Goal: Find specific page/section: Find specific page/section

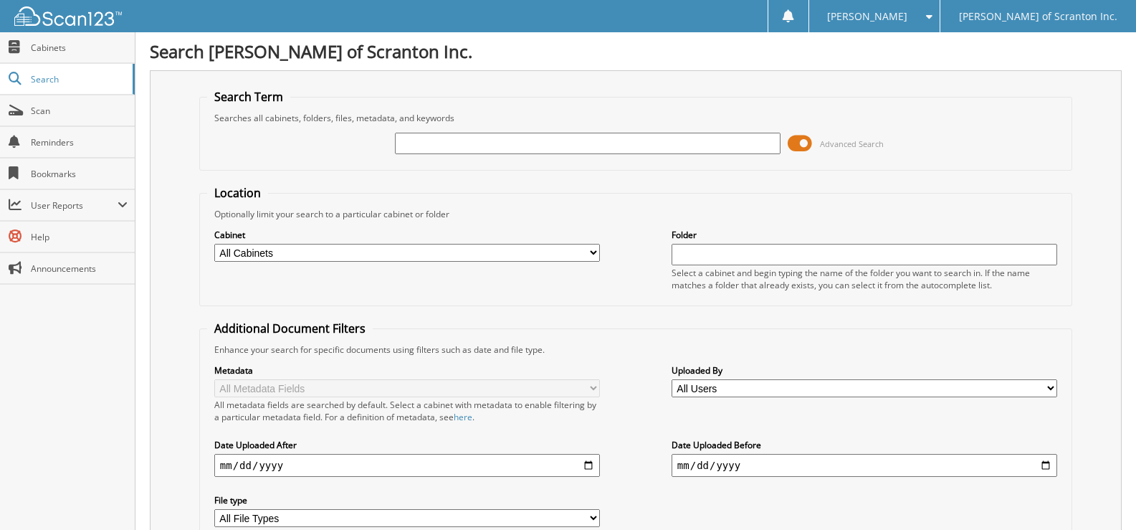
click at [564, 138] on input "text" at bounding box center [588, 143] width 386 height 21
type input "73022"
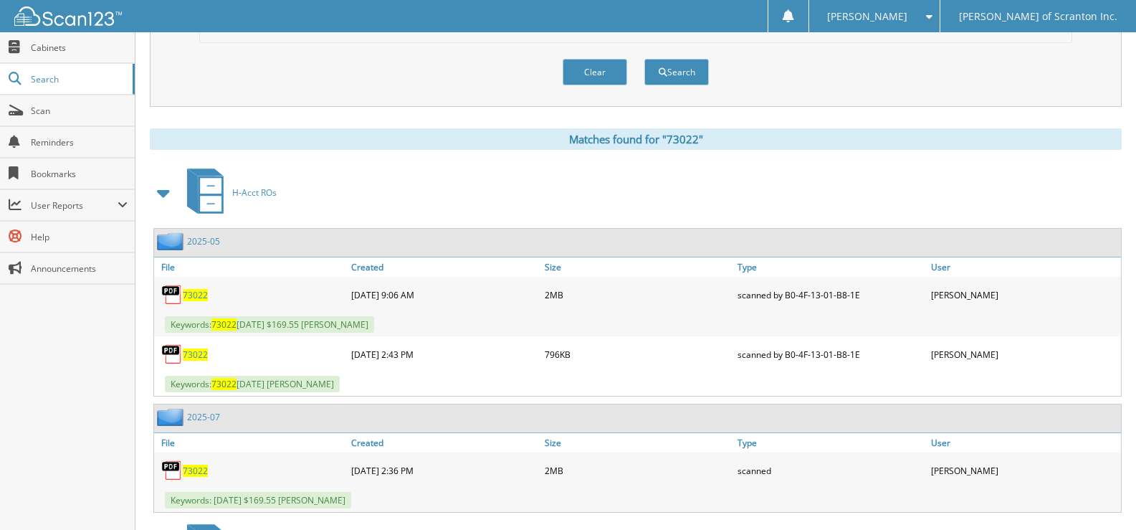
scroll to position [502, 0]
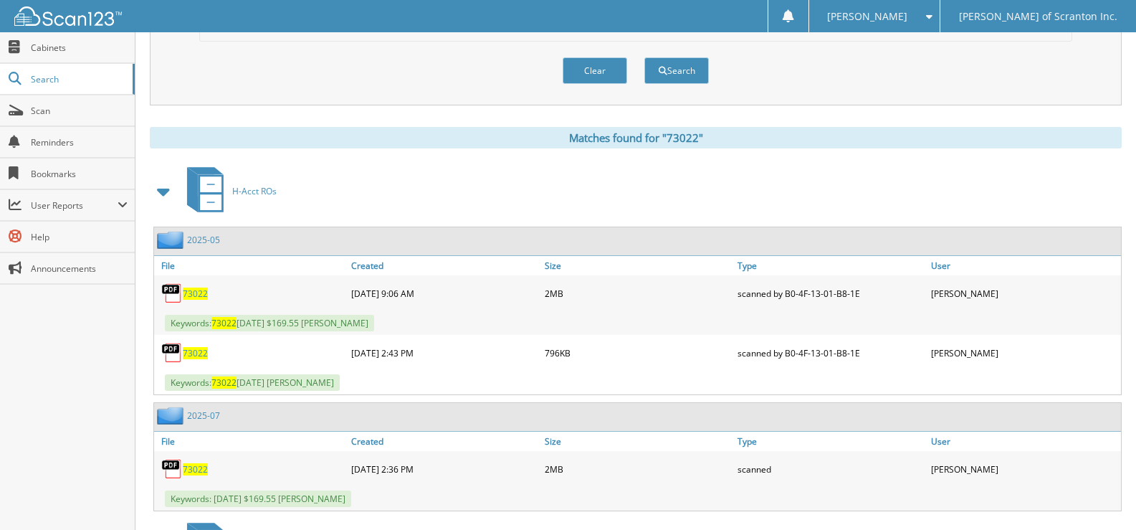
click at [193, 295] on span "73022" at bounding box center [195, 293] width 25 height 12
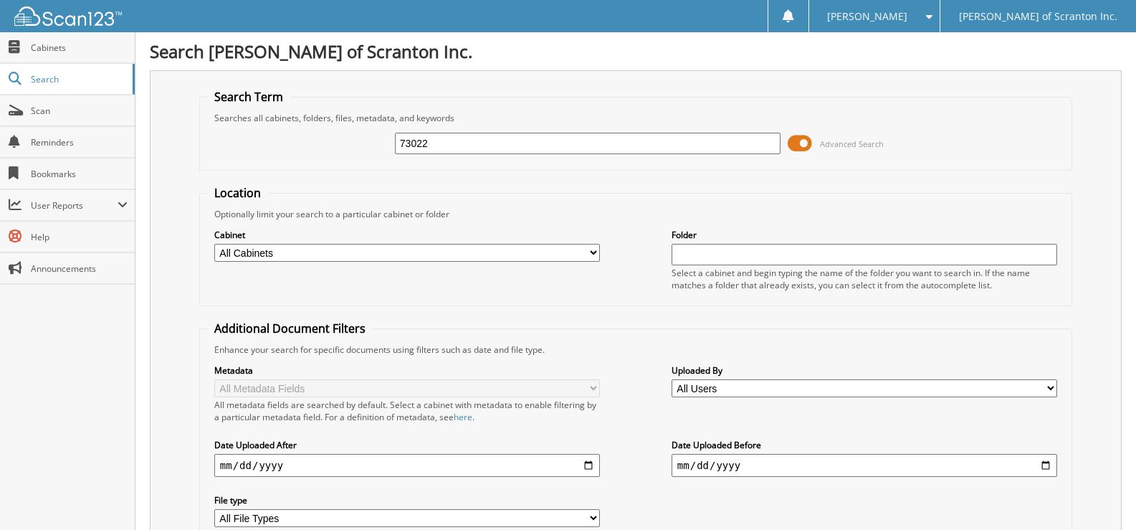
click at [447, 138] on input "73022" at bounding box center [588, 143] width 386 height 21
type input "7"
type input "H"
type input "LISA HOUSE"
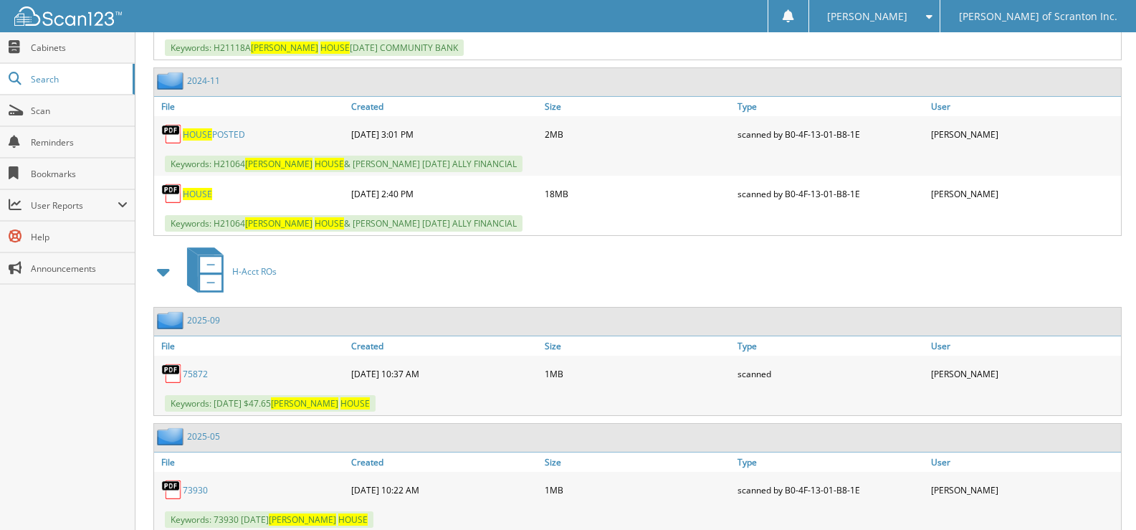
scroll to position [1576, 0]
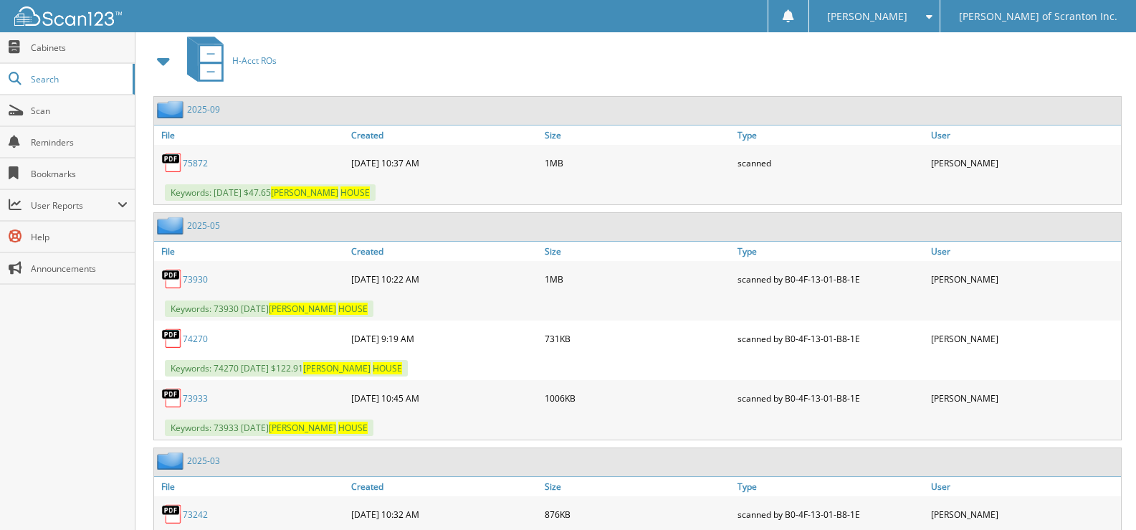
click at [192, 160] on link "75872" at bounding box center [195, 163] width 25 height 12
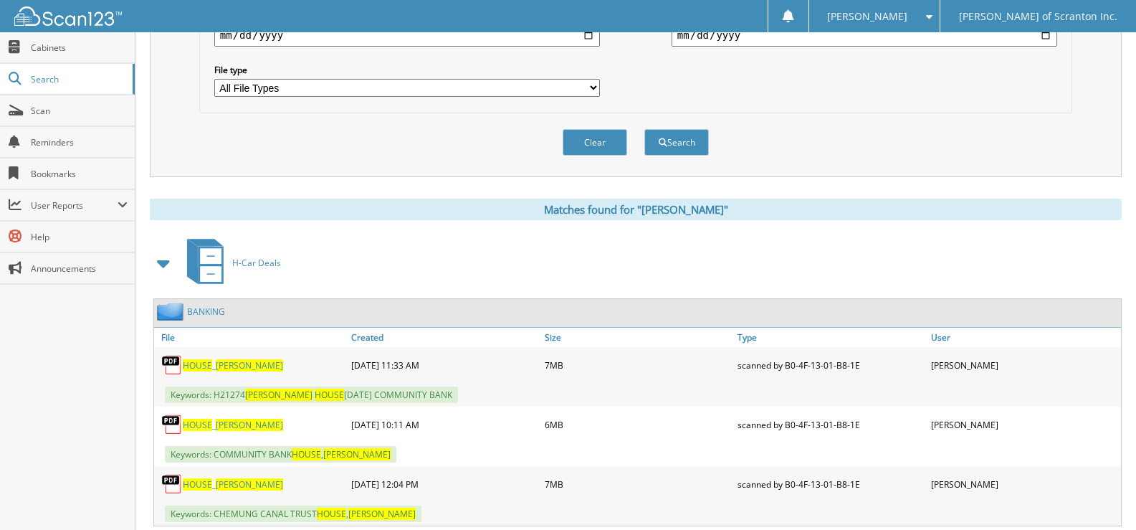
scroll to position [0, 0]
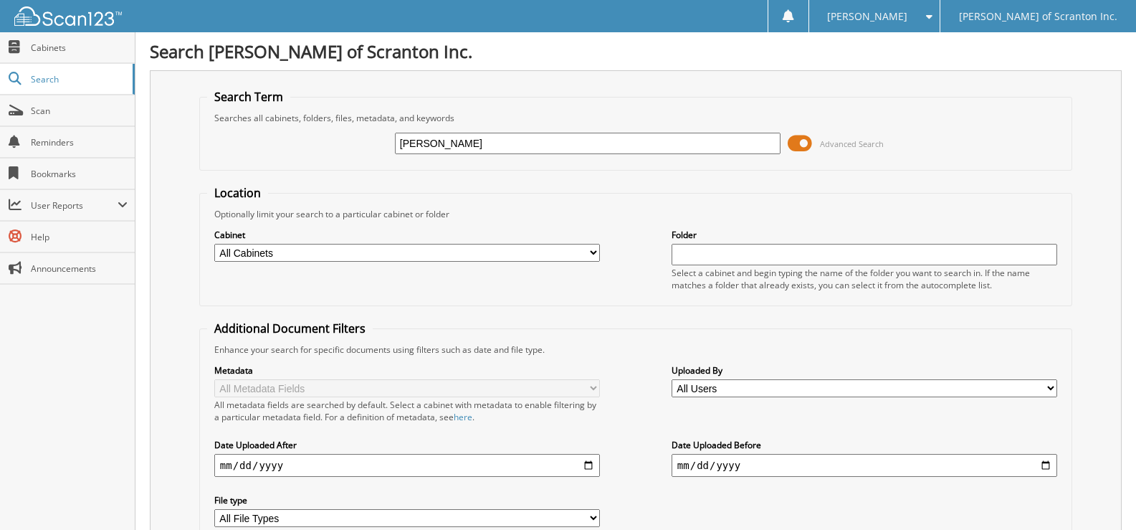
drag, startPoint x: 472, startPoint y: 132, endPoint x: 437, endPoint y: 138, distance: 34.9
click at [437, 138] on div "LISA HOUSE" at bounding box center [588, 143] width 386 height 24
drag, startPoint x: 468, startPoint y: 148, endPoint x: 383, endPoint y: 153, distance: 85.4
click at [383, 153] on div "LISA HOUSE Advanced Search" at bounding box center [635, 143] width 857 height 39
type input "[PERSON_NAME]"
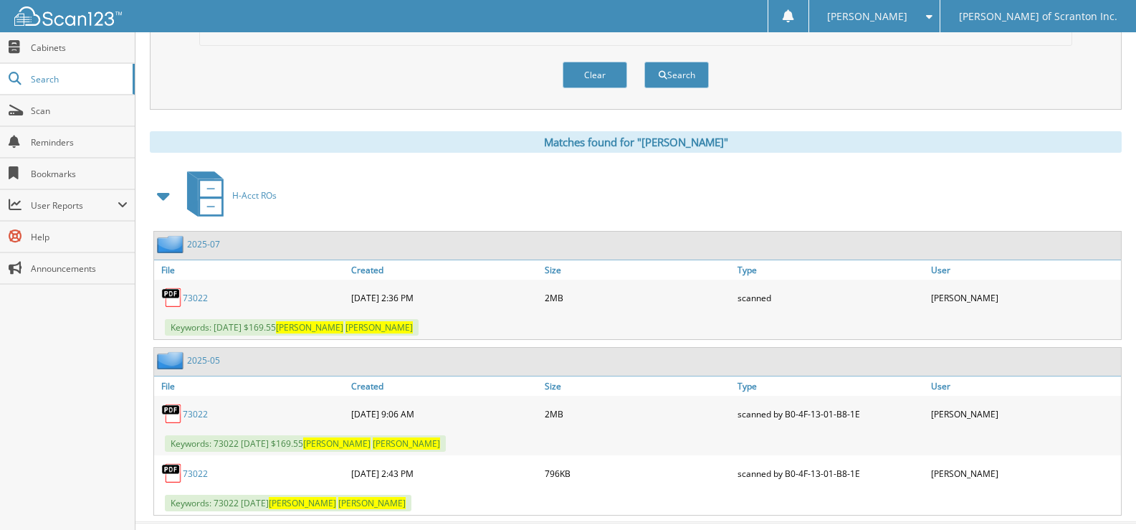
scroll to position [527, 0]
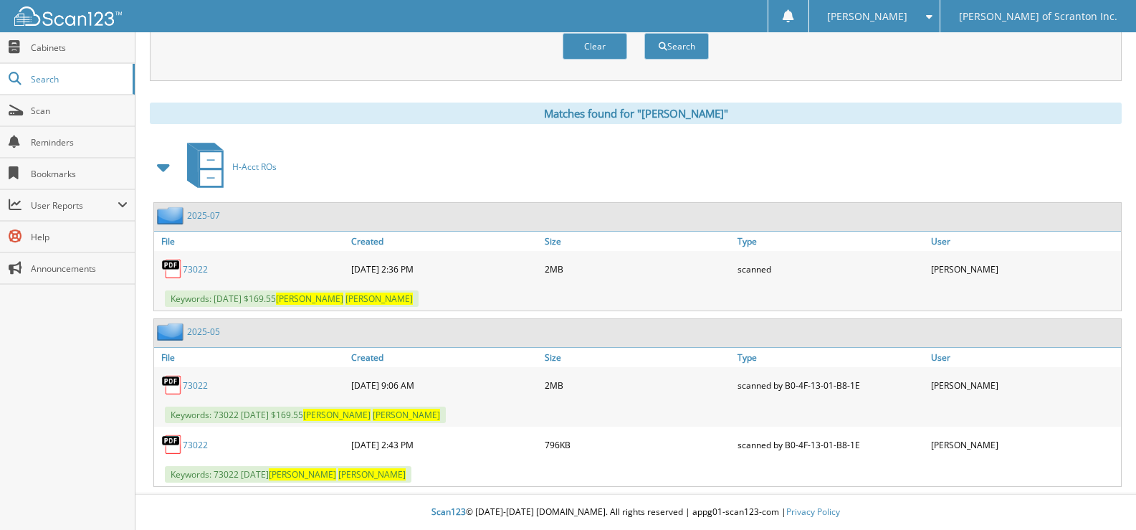
click at [186, 266] on link "73022" at bounding box center [195, 269] width 25 height 12
